Goal: Transaction & Acquisition: Purchase product/service

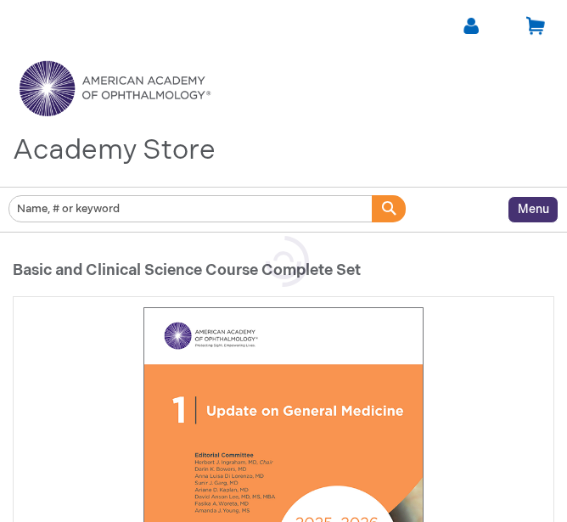
type input "0"
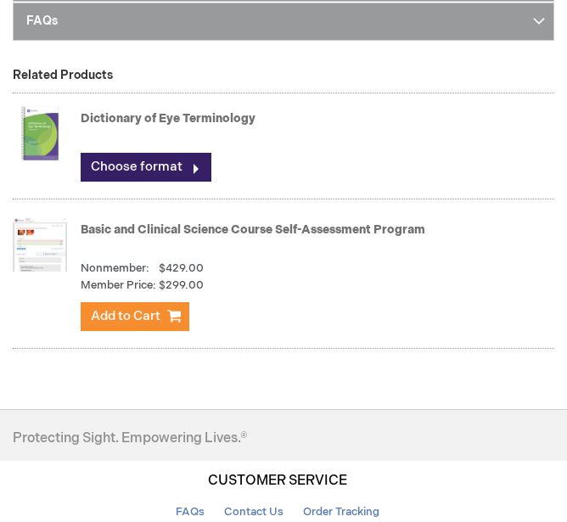
scroll to position [2640, 0]
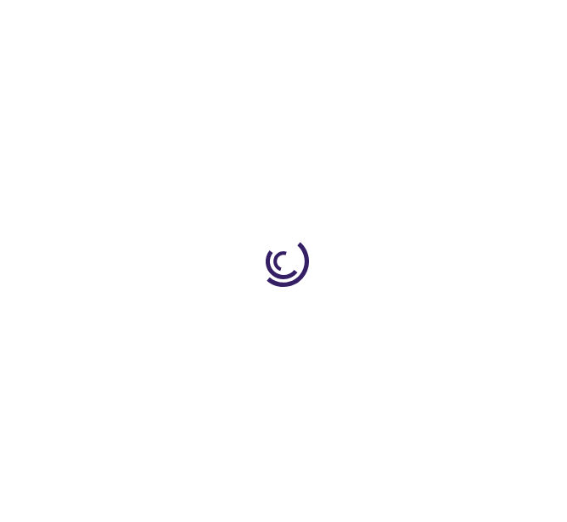
type input "1"
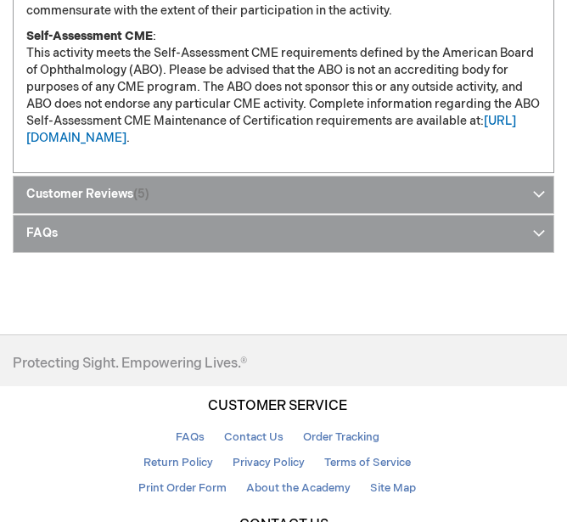
scroll to position [2269, 0]
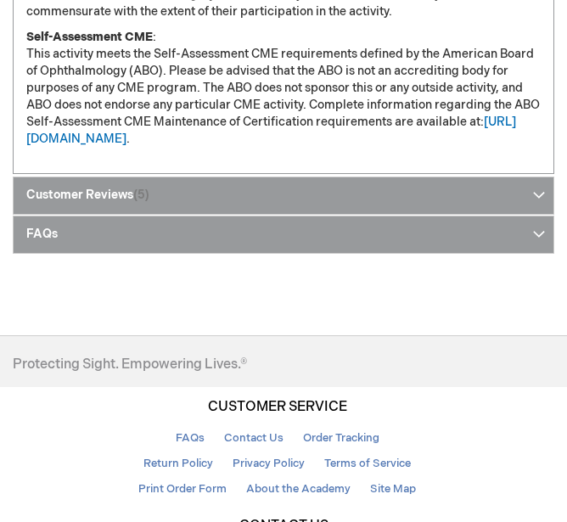
click at [140, 188] on span "5" at bounding box center [141, 195] width 16 height 14
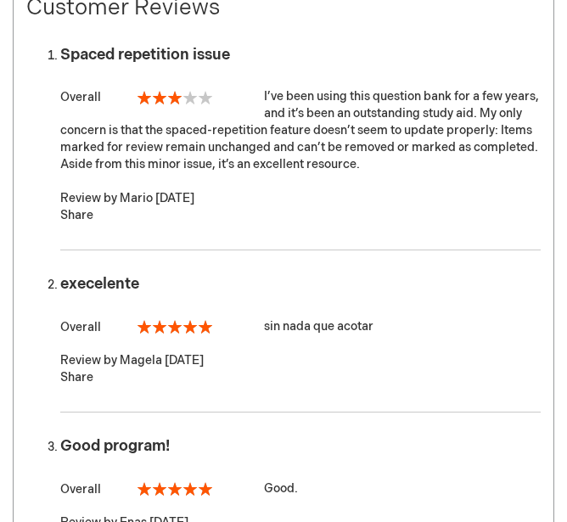
scroll to position [963, 0]
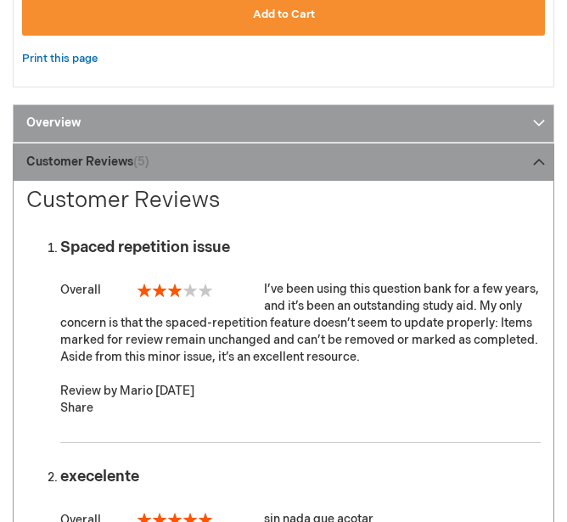
click at [310, 158] on link "Customer Reviews 5" at bounding box center [284, 162] width 542 height 38
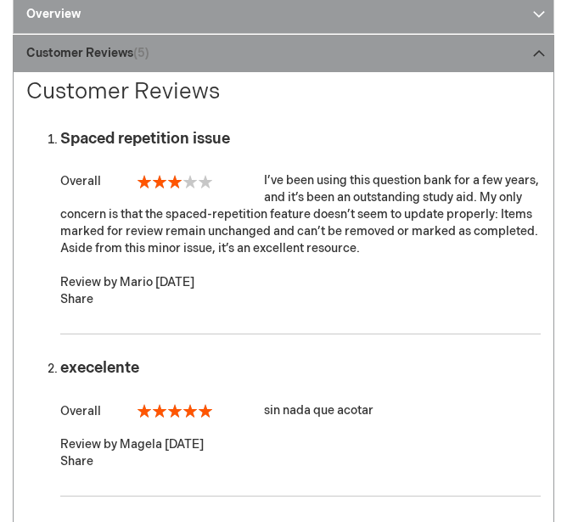
scroll to position [1037, 0]
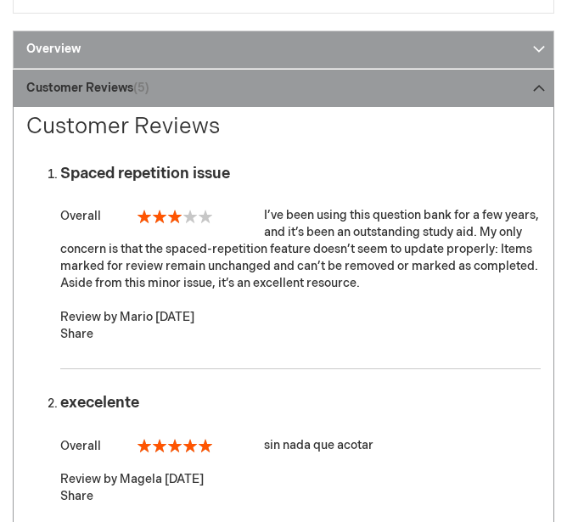
click at [537, 92] on link "Customer Reviews 5" at bounding box center [284, 89] width 542 height 38
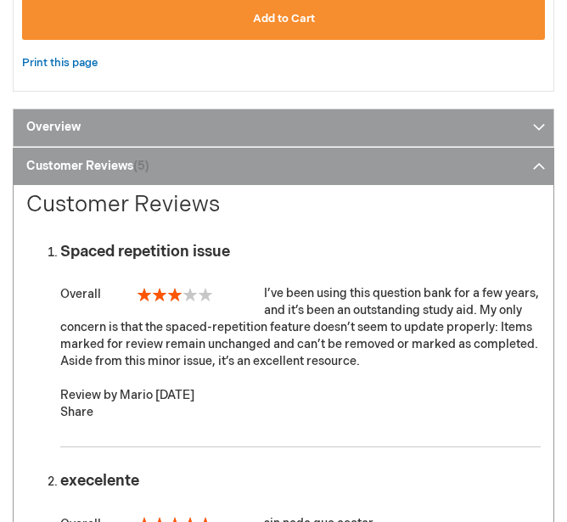
click at [364, 109] on link "Overview" at bounding box center [284, 128] width 542 height 38
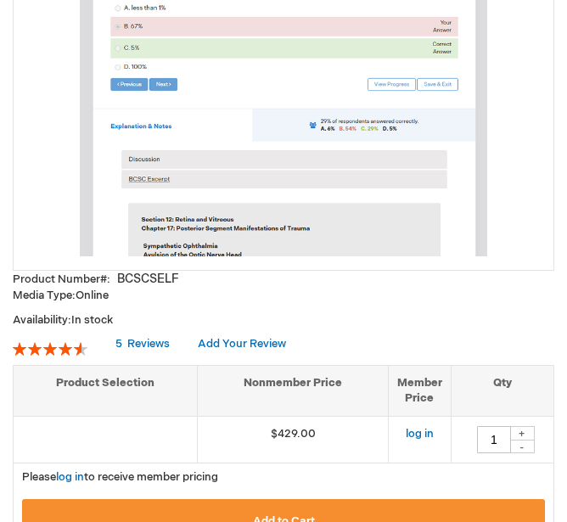
scroll to position [455, 0]
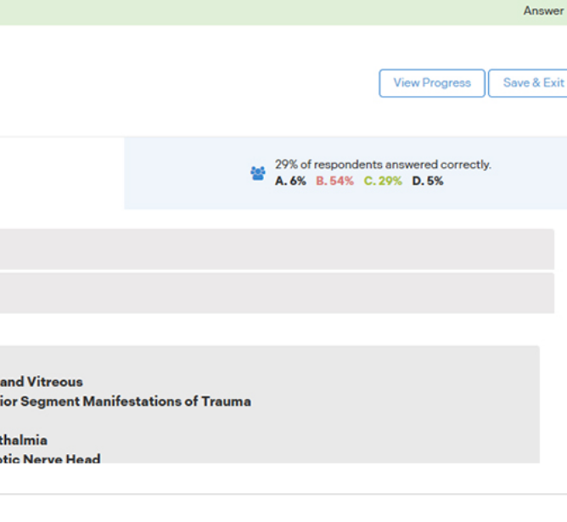
click at [370, 180] on img at bounding box center [283, 54] width 407 height 407
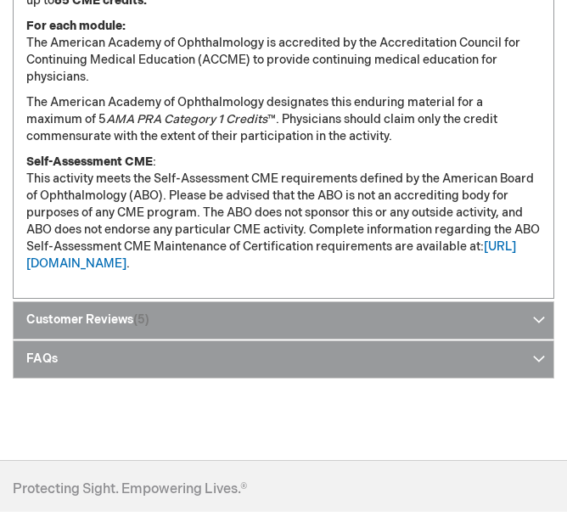
scroll to position [2145, 0]
